Goal: Task Accomplishment & Management: Use online tool/utility

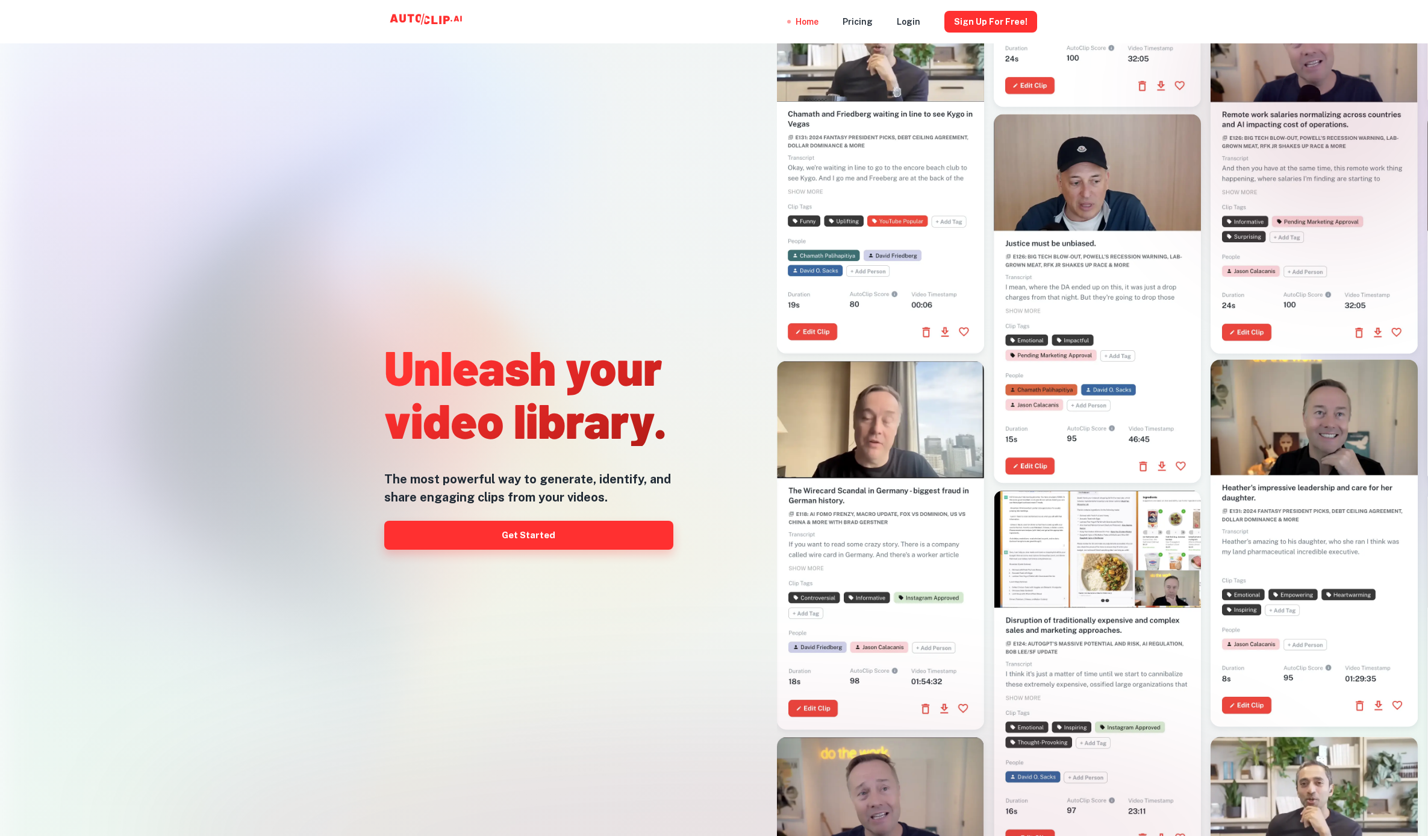
click at [495, 533] on link "Get Started" at bounding box center [528, 535] width 289 height 29
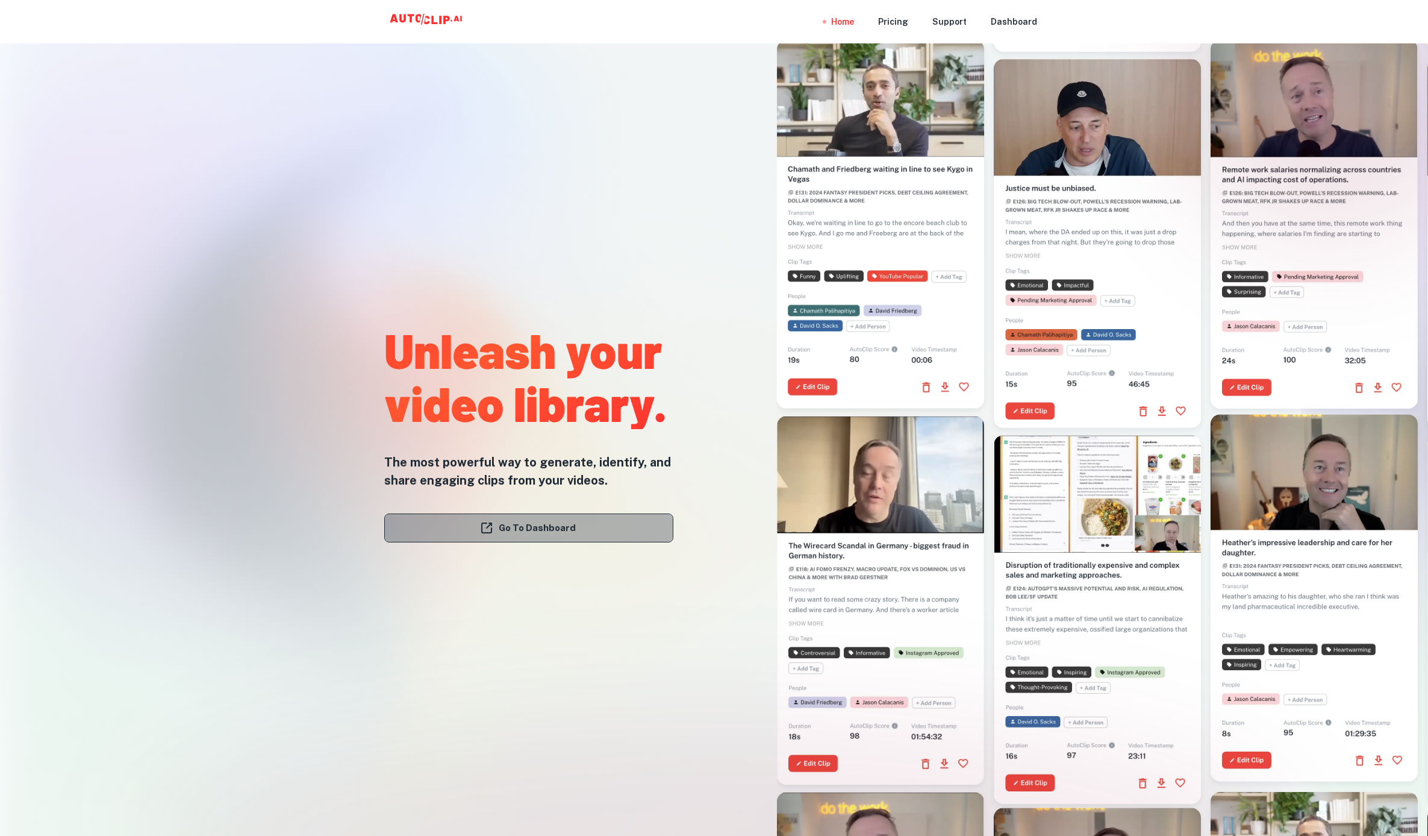
click at [531, 521] on link "Go To Dashboard" at bounding box center [528, 527] width 289 height 29
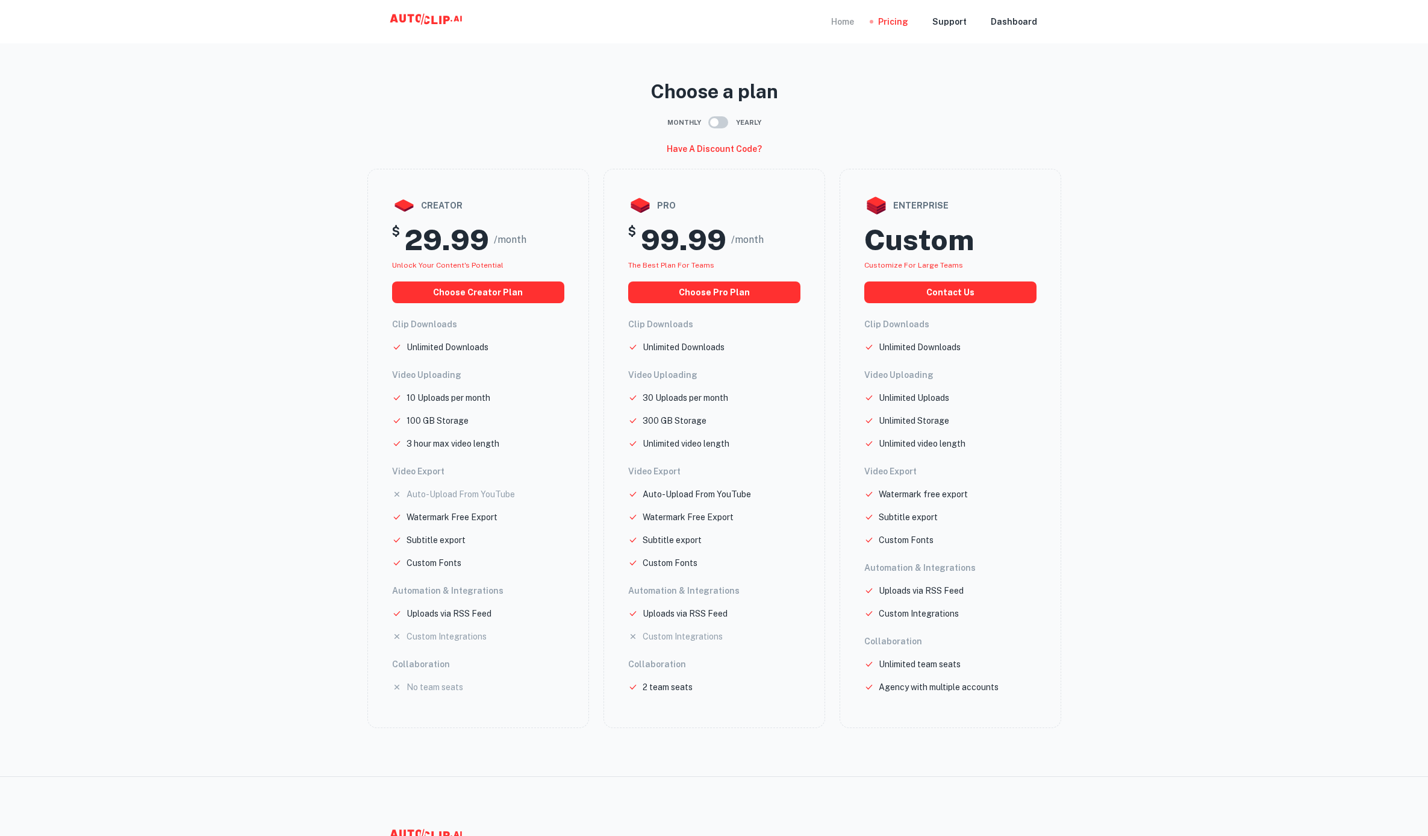
click at [851, 20] on div "Home" at bounding box center [842, 21] width 23 height 43
